Goal: Task Accomplishment & Management: Manage account settings

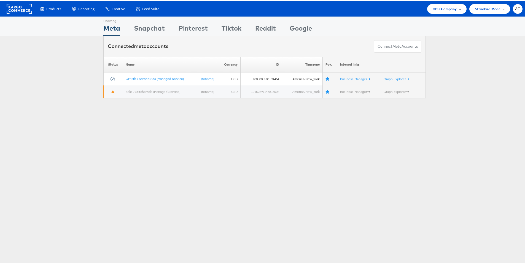
click at [141, 67] on th "Name" at bounding box center [170, 64] width 94 height 16
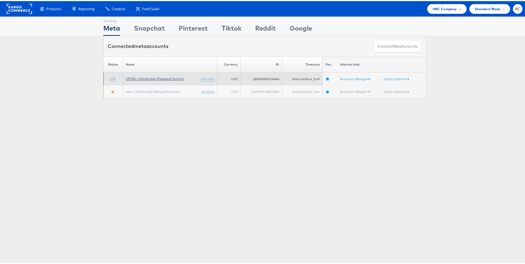
click at [150, 77] on link "OFF5th / StitcherAds (Managed Service)" at bounding box center [155, 77] width 58 height 4
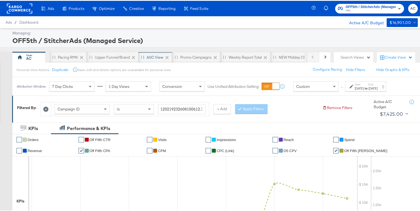
click at [153, 56] on div "ASC View" at bounding box center [155, 56] width 17 height 5
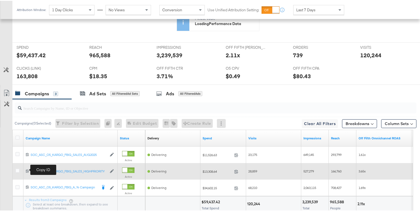
scroll to position [239, 0]
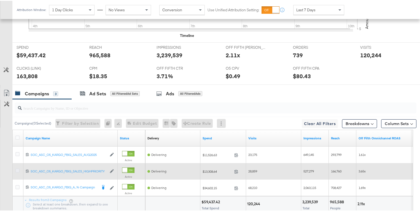
click at [18, 169] on icon at bounding box center [17, 170] width 4 height 4
click at [0, 0] on input "checkbox" at bounding box center [0, 0] width 0 height 0
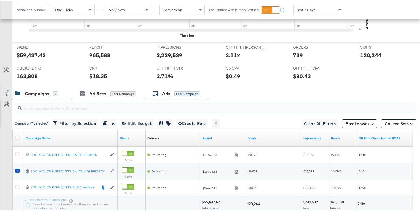
click at [171, 92] on div "Ads for 1 Campaign" at bounding box center [176, 93] width 48 height 6
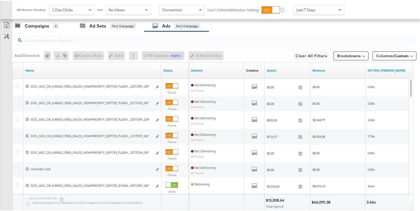
scroll to position [307, 0]
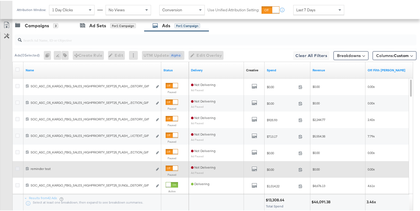
click at [17, 167] on icon at bounding box center [17, 168] width 4 height 4
click at [0, 0] on input "checkbox" at bounding box center [0, 0] width 0 height 0
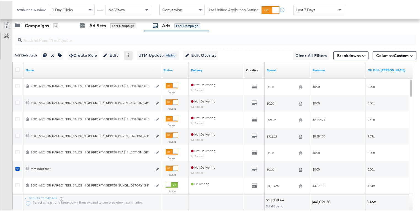
click at [130, 54] on icon at bounding box center [128, 55] width 4 height 4
click at [137, 81] on div "Delete" at bounding box center [147, 81] width 30 height 9
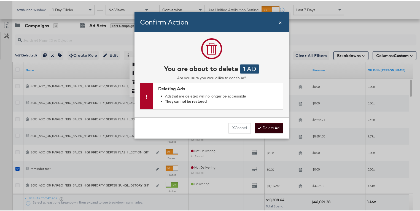
click at [260, 128] on div at bounding box center [261, 127] width 4 height 5
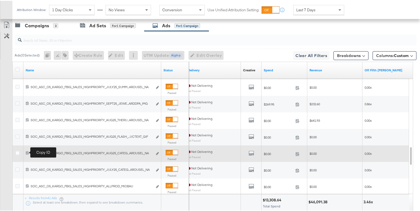
click at [26, 152] on icon at bounding box center [28, 152] width 4 height 4
click at [250, 150] on icon "default" at bounding box center [252, 153] width 6 height 6
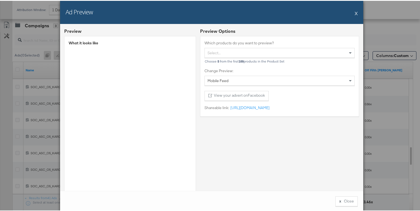
click at [355, 13] on button "X" at bounding box center [356, 12] width 3 height 11
